Goal: Go to known website: Access a specific website the user already knows

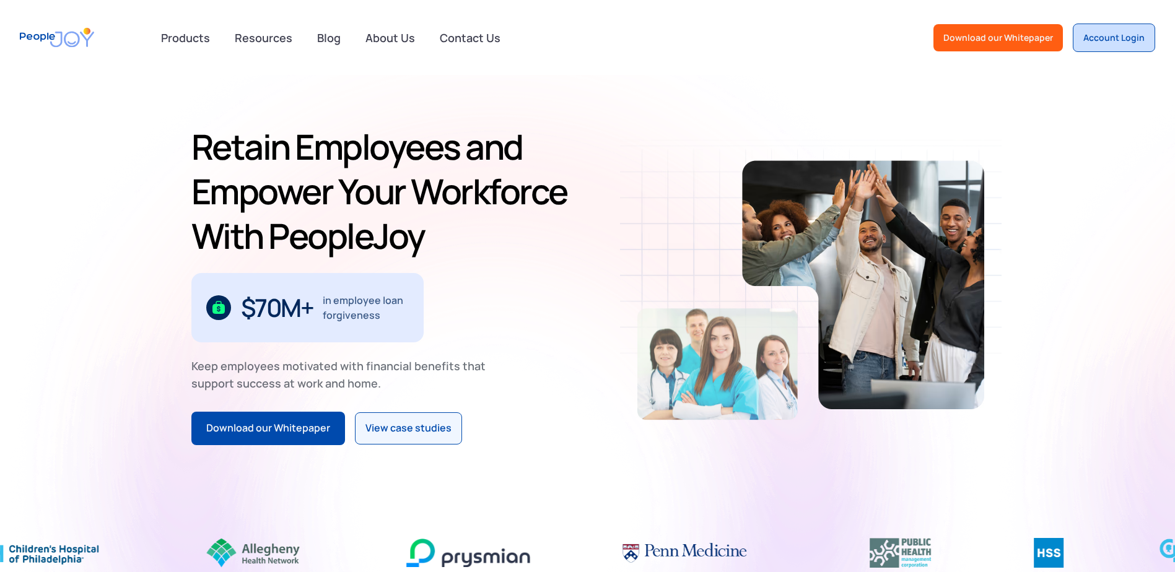
click at [1112, 35] on div "Account Login" at bounding box center [1113, 38] width 61 height 12
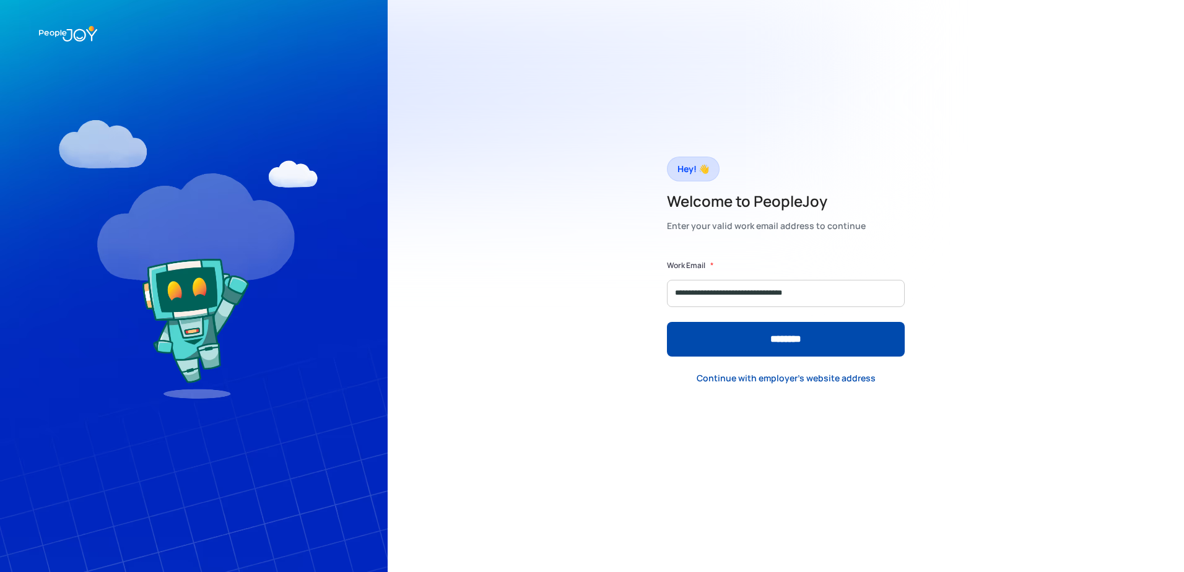
type input "**********"
click at [667, 322] on input "********" at bounding box center [786, 339] width 238 height 35
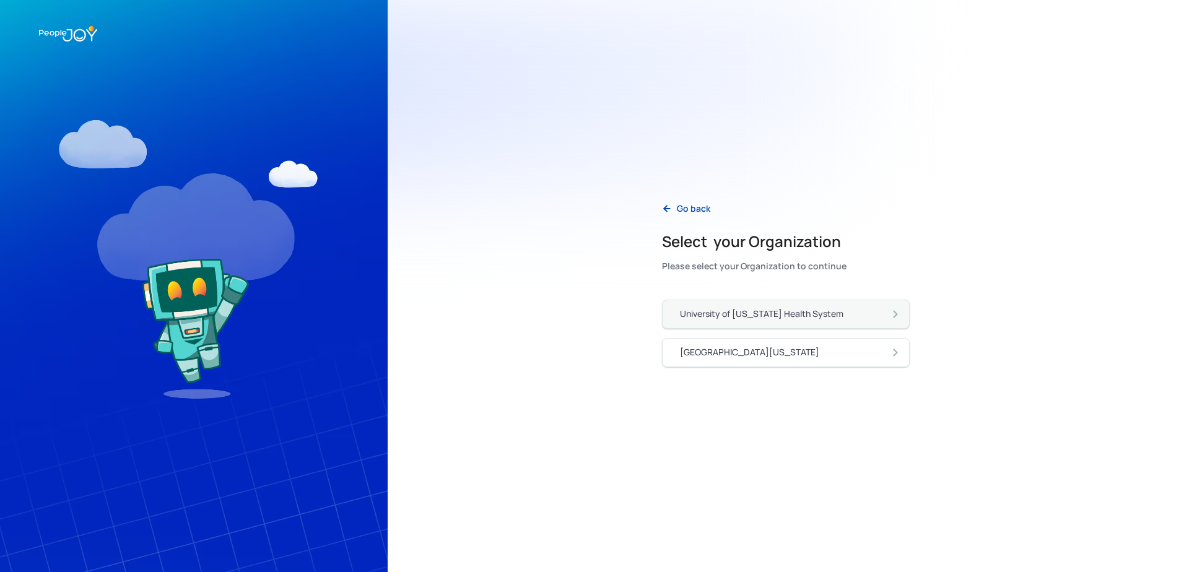
click at [754, 307] on link "University of [US_STATE] Health System" at bounding box center [786, 314] width 248 height 29
